Goal: Find specific page/section: Find specific page/section

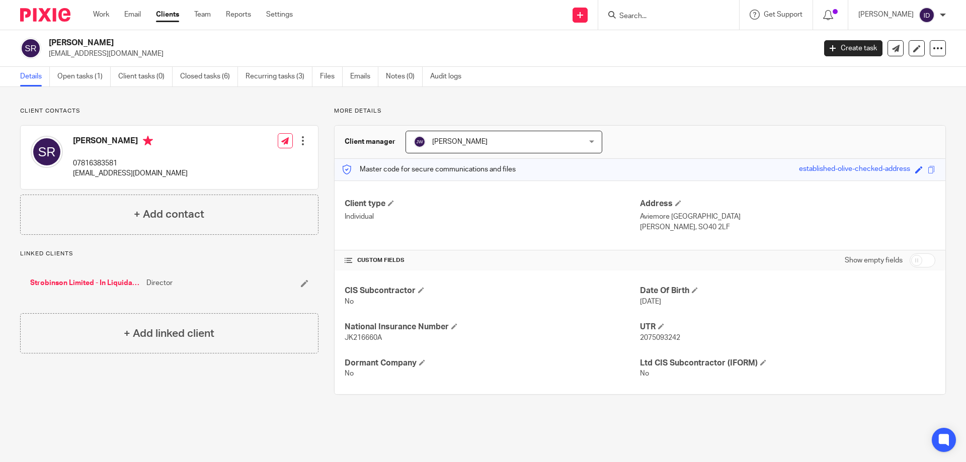
click at [648, 18] on input "Search" at bounding box center [663, 16] width 91 height 9
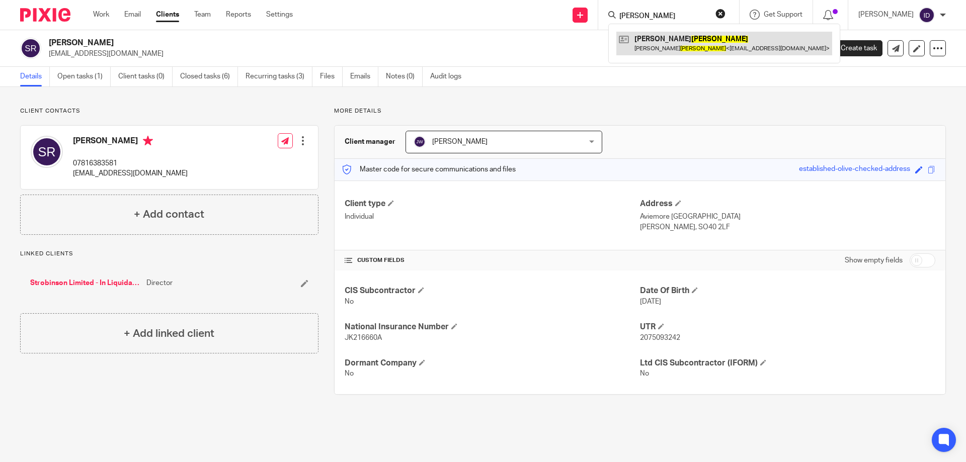
type input "[PERSON_NAME]"
click at [691, 34] on link at bounding box center [724, 43] width 216 height 23
